Goal: Download file/media

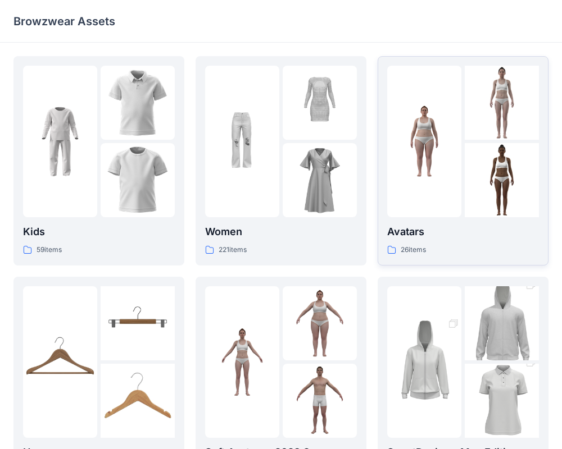
click at [419, 236] on p "Avatars" at bounding box center [463, 232] width 152 height 16
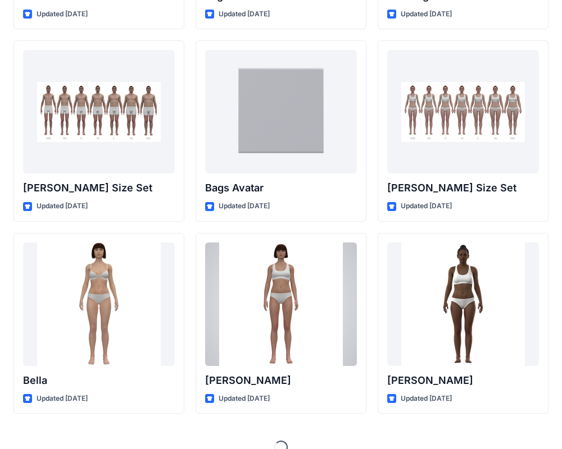
scroll to position [1174, 0]
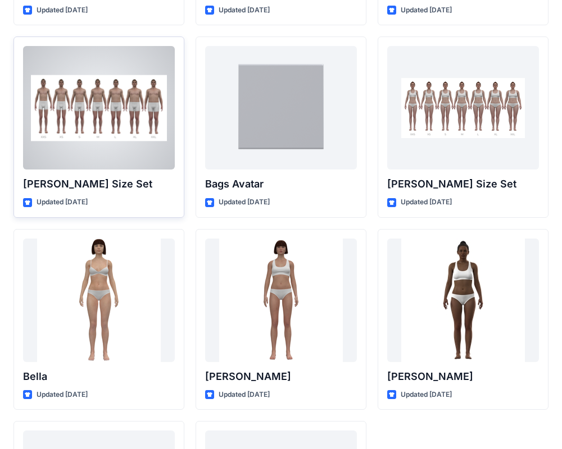
click at [142, 158] on div at bounding box center [99, 108] width 152 height 124
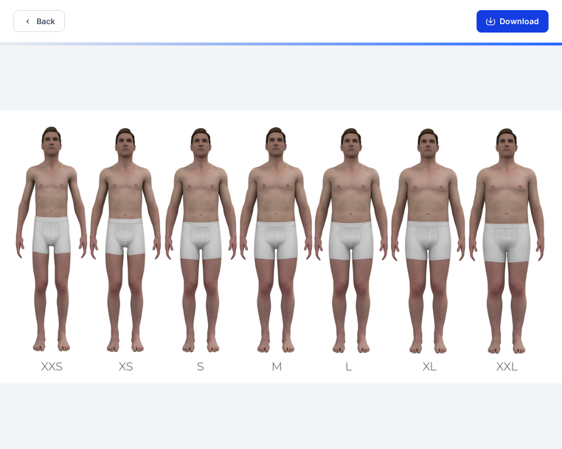
click at [490, 23] on icon "button" at bounding box center [490, 21] width 9 height 9
click at [510, 22] on button "Download" at bounding box center [512, 21] width 72 height 22
click at [494, 22] on icon "button" at bounding box center [490, 21] width 9 height 9
click at [530, 26] on button "Download" at bounding box center [512, 21] width 72 height 22
click at [527, 20] on button "Download" at bounding box center [512, 21] width 72 height 22
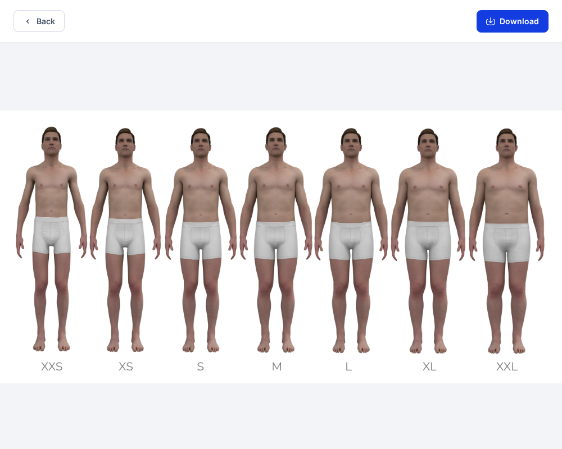
click at [527, 20] on button "Download" at bounding box center [512, 21] width 72 height 22
